Goal: Find specific page/section: Find specific page/section

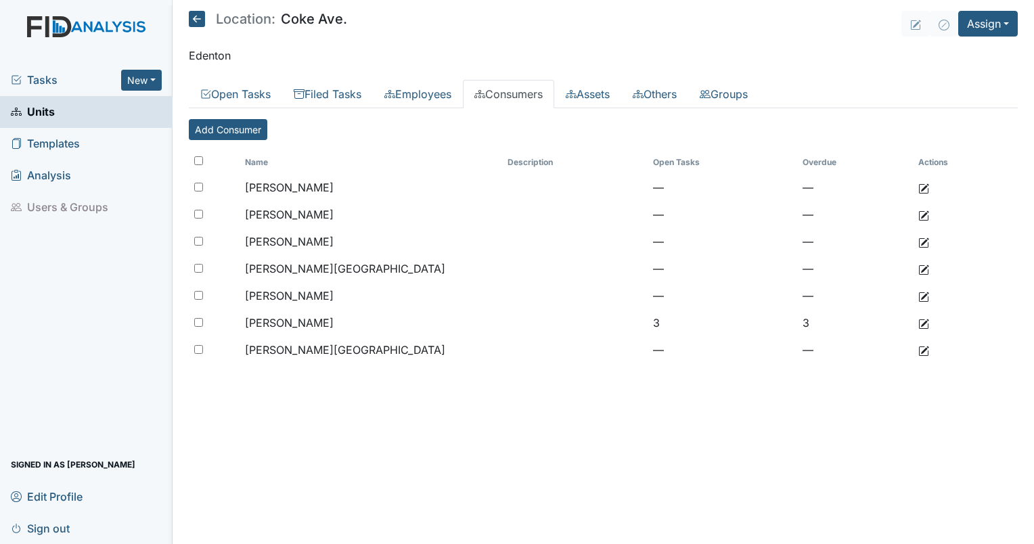
click at [26, 113] on span "Units" at bounding box center [33, 112] width 44 height 21
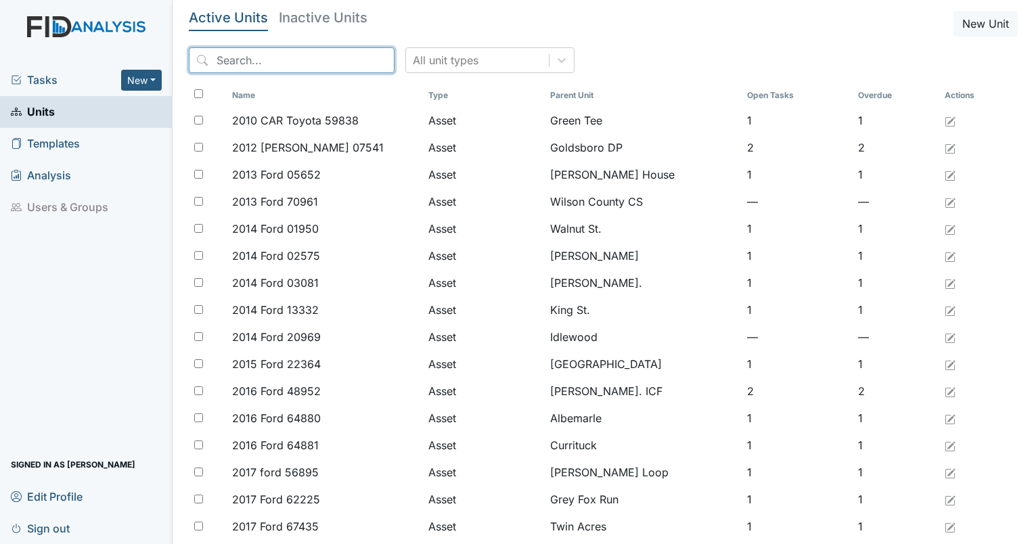
click at [234, 62] on input "search" at bounding box center [292, 60] width 206 height 26
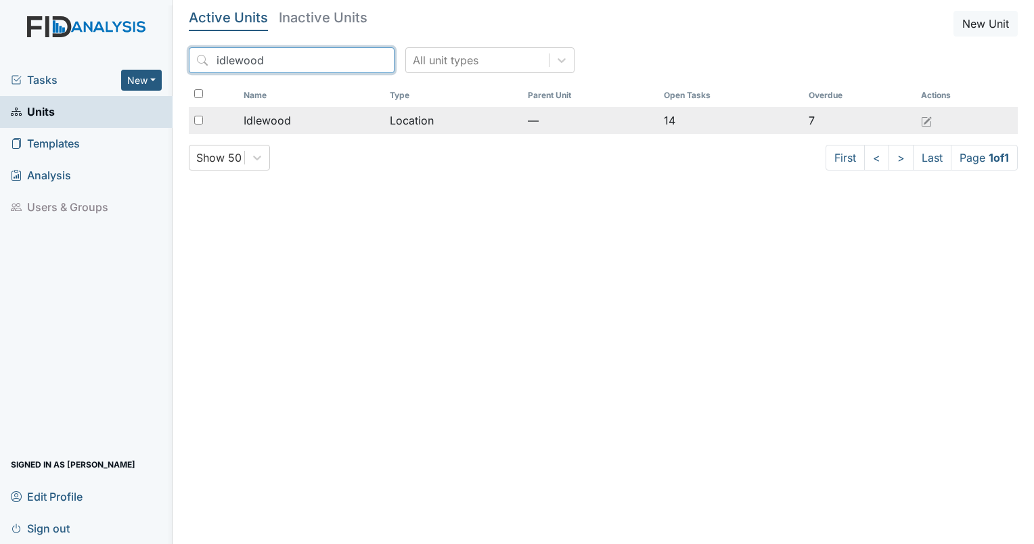
type input "idlewood"
click at [286, 127] on span "Idlewood" at bounding box center [267, 120] width 47 height 16
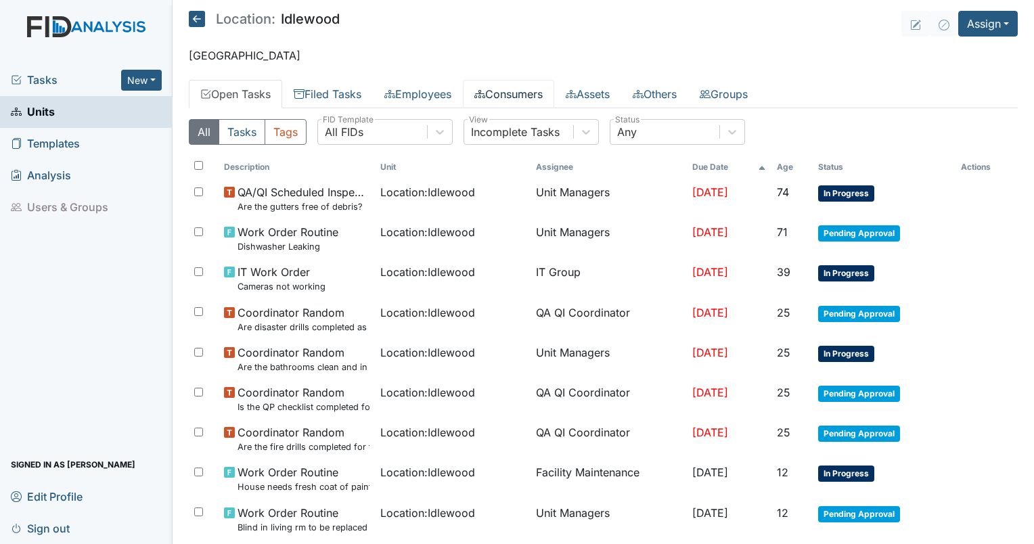
click at [503, 97] on link "Consumers" at bounding box center [508, 94] width 91 height 28
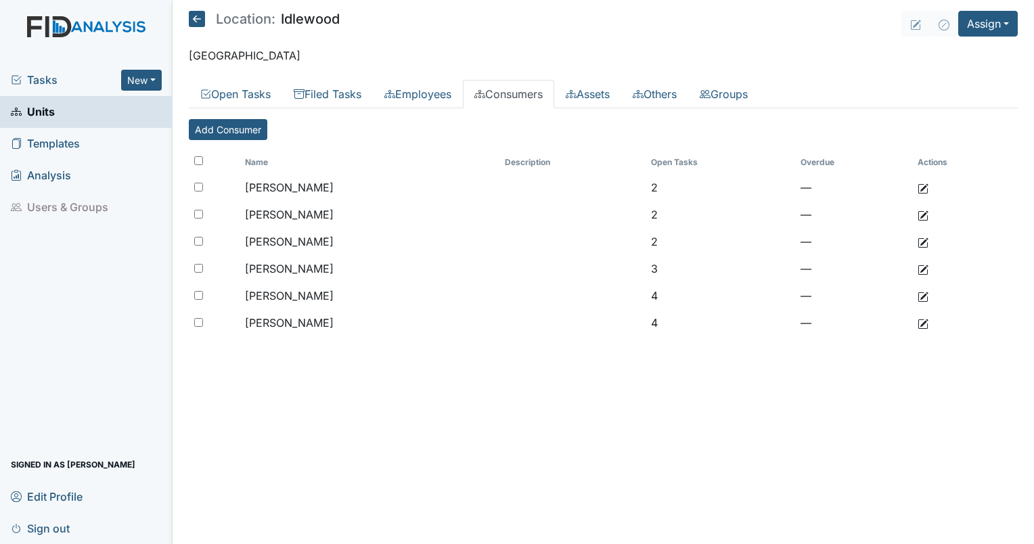
click at [38, 118] on span "Units" at bounding box center [33, 112] width 44 height 21
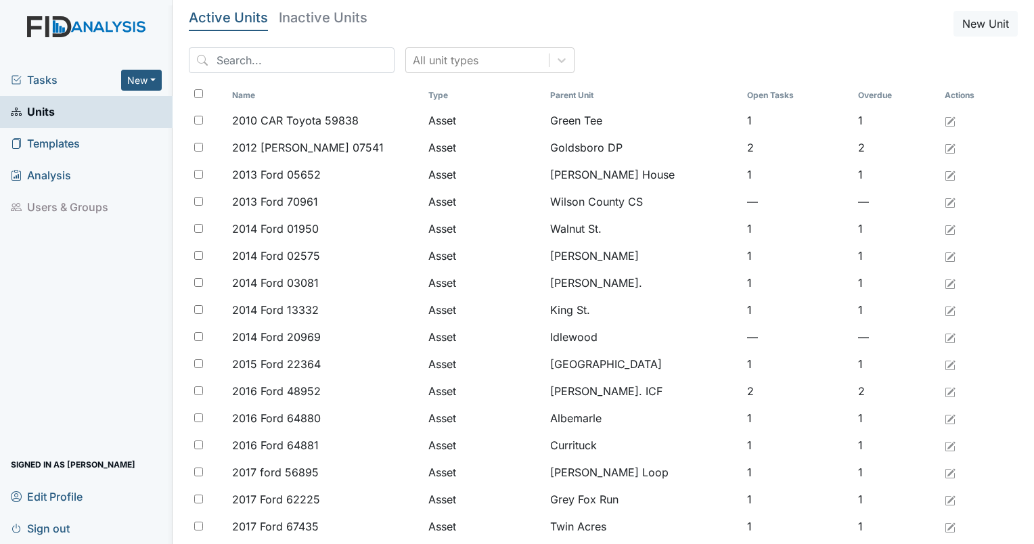
click at [253, 73] on div "All unit types" at bounding box center [603, 65] width 829 height 37
click at [254, 68] on input "search" at bounding box center [292, 60] width 206 height 26
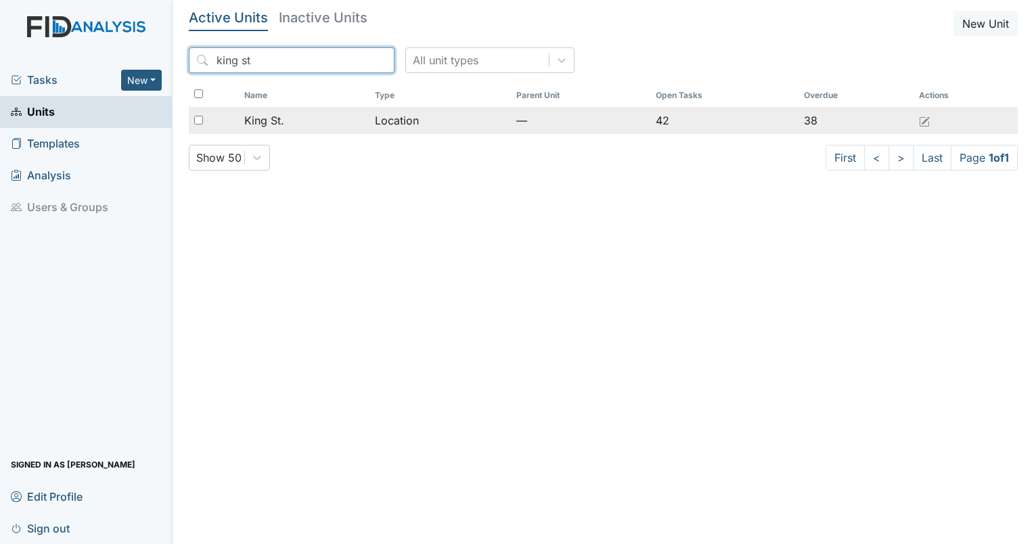
type input "king st"
click at [272, 113] on span "King St." at bounding box center [264, 120] width 40 height 16
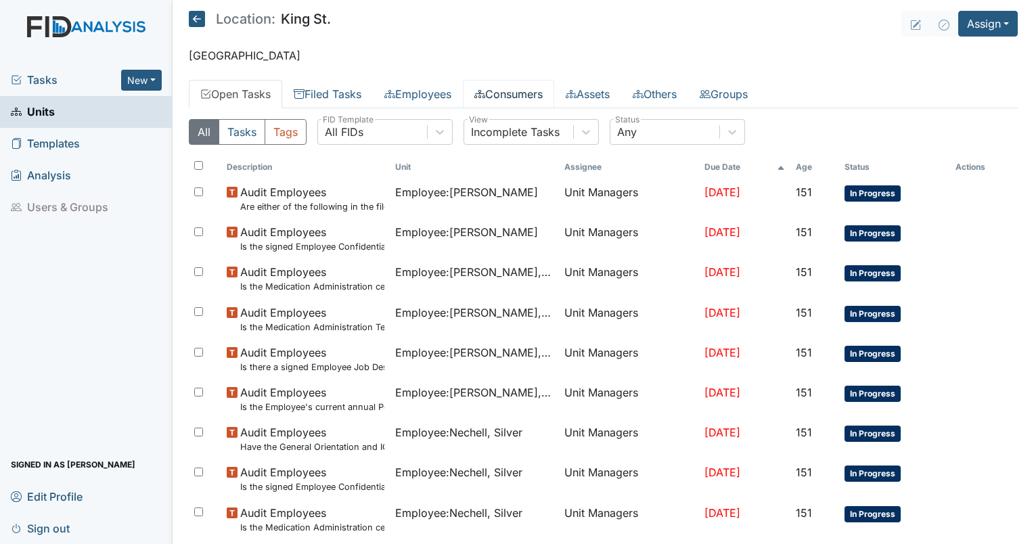
click at [501, 89] on link "Consumers" at bounding box center [508, 94] width 91 height 28
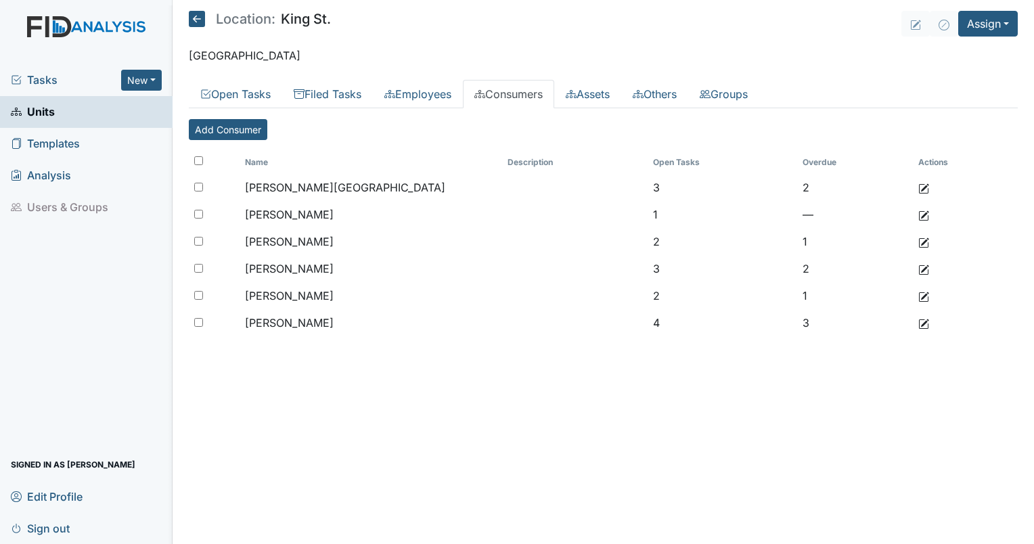
click at [58, 118] on link "Units" at bounding box center [86, 112] width 173 height 32
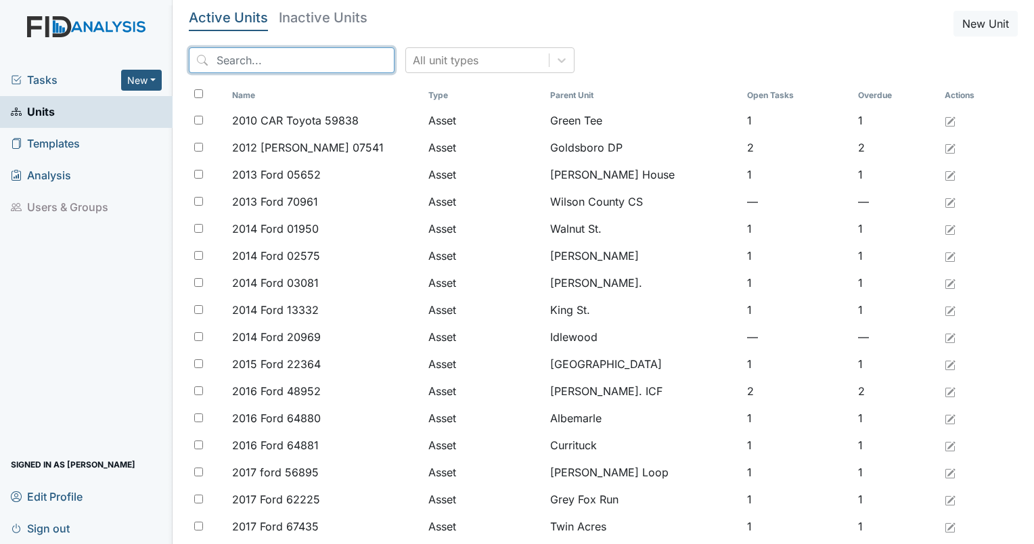
click at [265, 67] on input "search" at bounding box center [292, 60] width 206 height 26
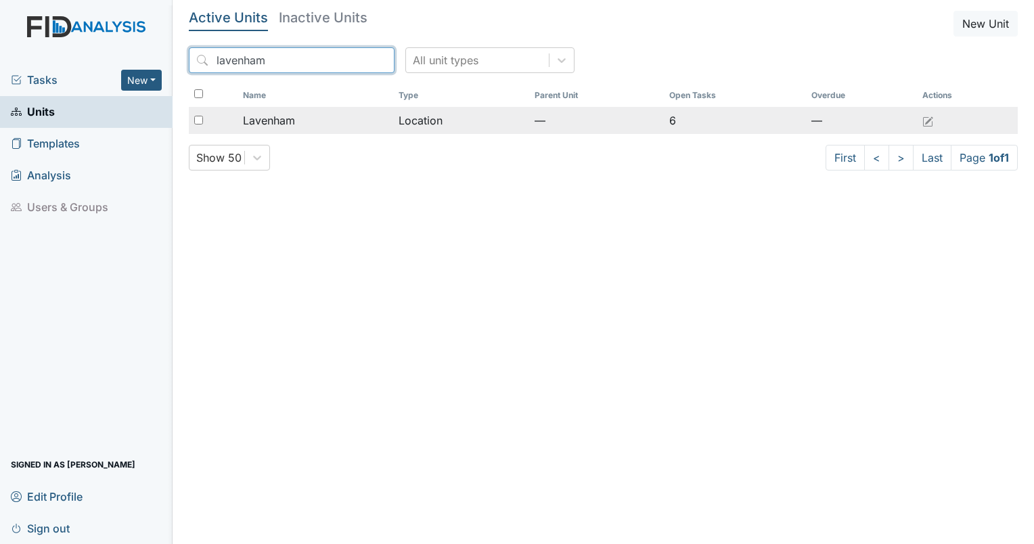
type input "lavenham"
click at [265, 116] on span "Lavenham" at bounding box center [269, 120] width 52 height 16
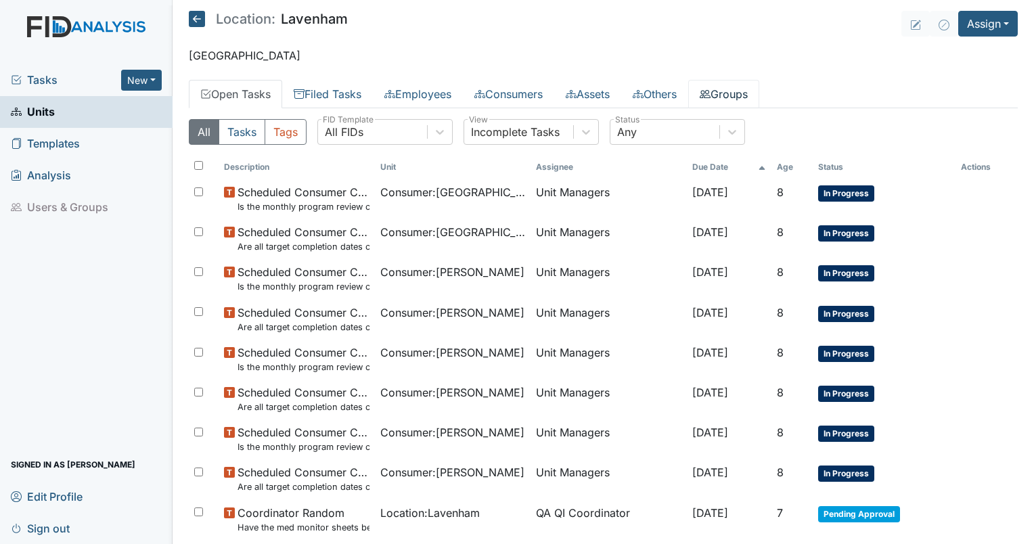
click at [740, 103] on link "Groups" at bounding box center [723, 94] width 71 height 28
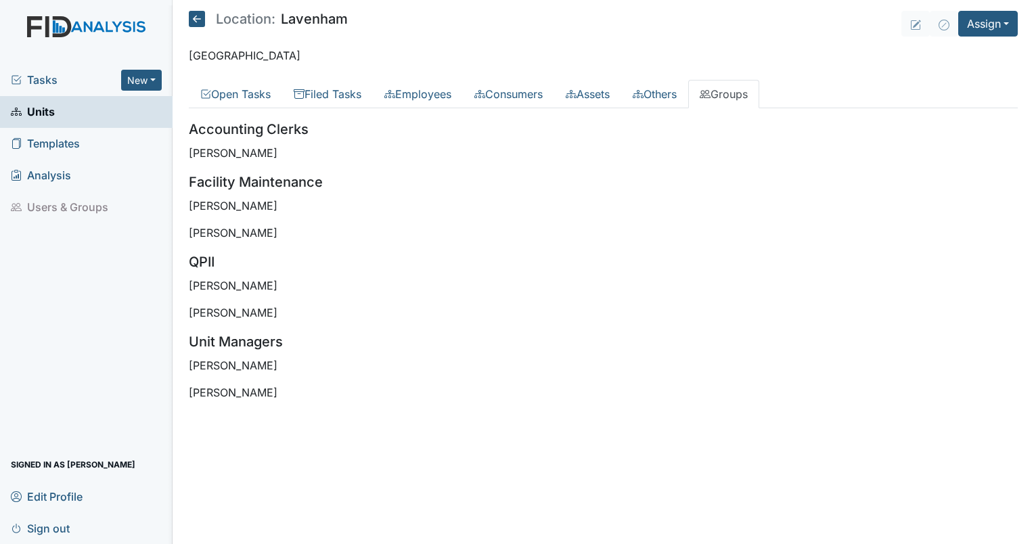
drag, startPoint x: 281, startPoint y: 395, endPoint x: 183, endPoint y: 261, distance: 166.6
click at [183, 261] on main "Location: Lavenham Assign Assign Form Assign Inspection Assign Document Assign …" at bounding box center [603, 272] width 861 height 544
drag, startPoint x: 183, startPoint y: 261, endPoint x: 306, endPoint y: 318, distance: 135.3
click at [306, 318] on p "Tonya Battle" at bounding box center [603, 313] width 829 height 16
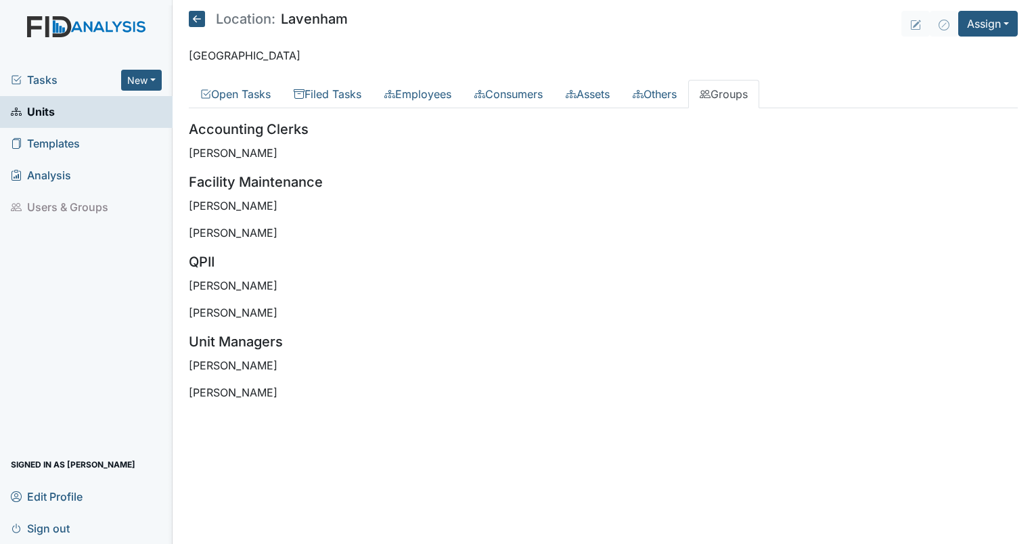
drag, startPoint x: 290, startPoint y: 365, endPoint x: 192, endPoint y: 359, distance: 98.3
click at [192, 359] on p "William Montague" at bounding box center [603, 365] width 829 height 16
drag, startPoint x: 284, startPoint y: 396, endPoint x: 189, endPoint y: 385, distance: 95.4
click at [189, 385] on p "Christy Weathers" at bounding box center [603, 392] width 829 height 16
drag, startPoint x: 189, startPoint y: 385, endPoint x: 250, endPoint y: 389, distance: 61.0
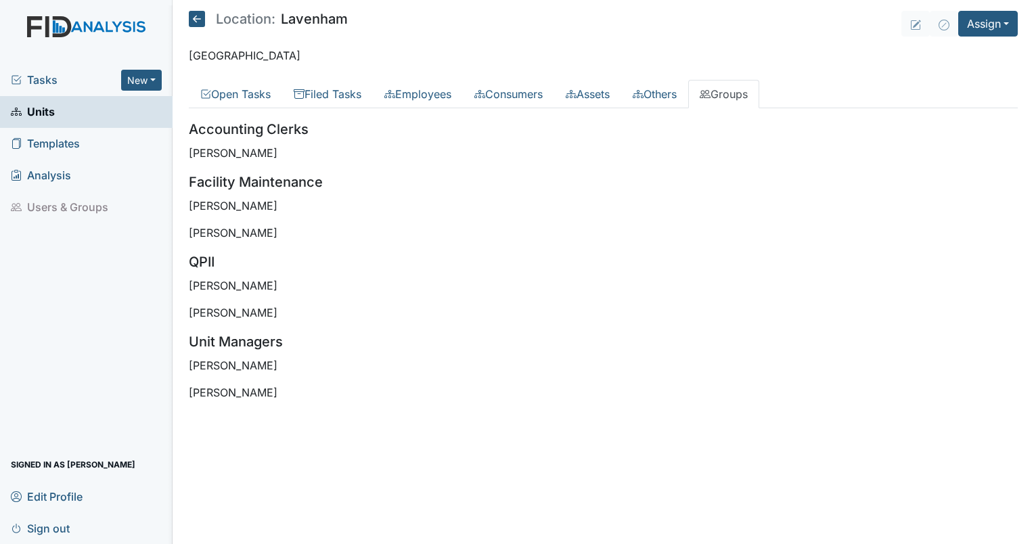
click at [250, 389] on p "Christy Weathers" at bounding box center [603, 392] width 829 height 16
click at [290, 208] on p "Zach Smith" at bounding box center [603, 206] width 829 height 16
drag, startPoint x: 282, startPoint y: 367, endPoint x: 191, endPoint y: 365, distance: 91.4
click at [191, 365] on p "William Montague" at bounding box center [603, 365] width 829 height 16
drag, startPoint x: 191, startPoint y: 365, endPoint x: 210, endPoint y: 363, distance: 19.8
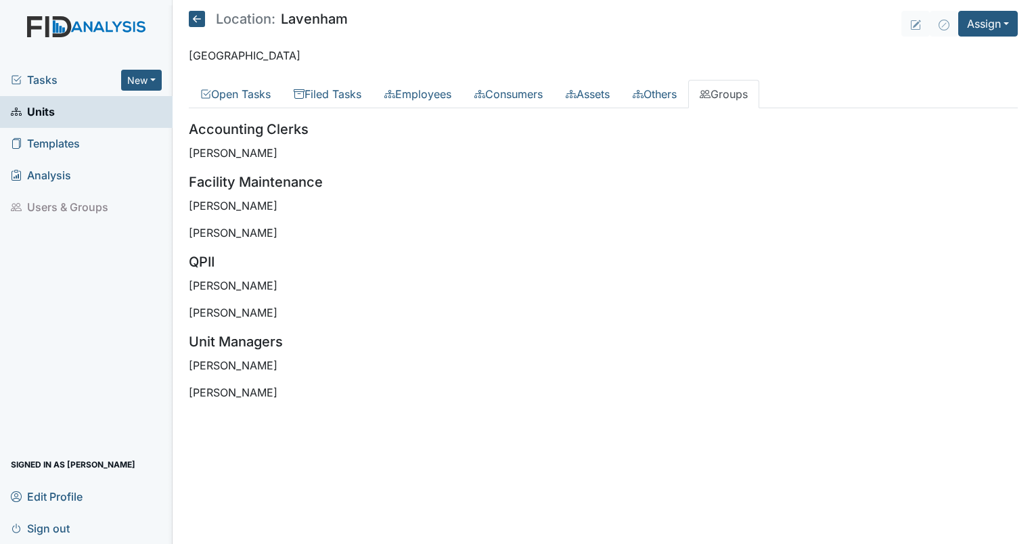
copy p "William Montague"
click at [106, 329] on div "Tasks New Form Inspection Document Bundle Units Templates Analysis Users & Grou…" at bounding box center [86, 304] width 173 height 480
